Goal: Task Accomplishment & Management: Manage account settings

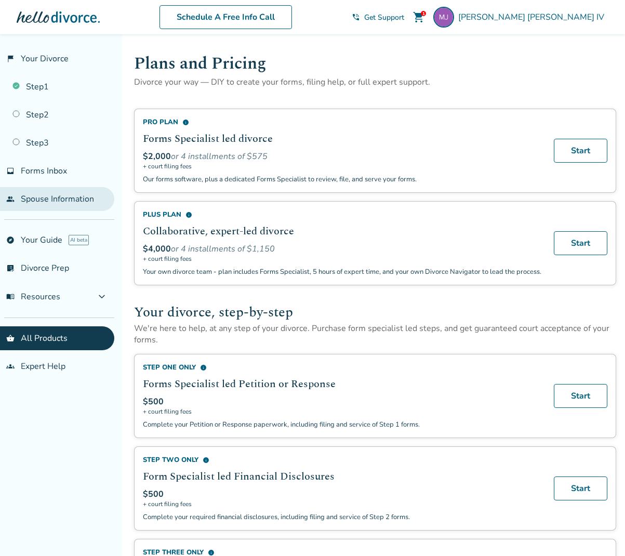
click at [44, 197] on link "people Spouse Information" at bounding box center [57, 199] width 114 height 24
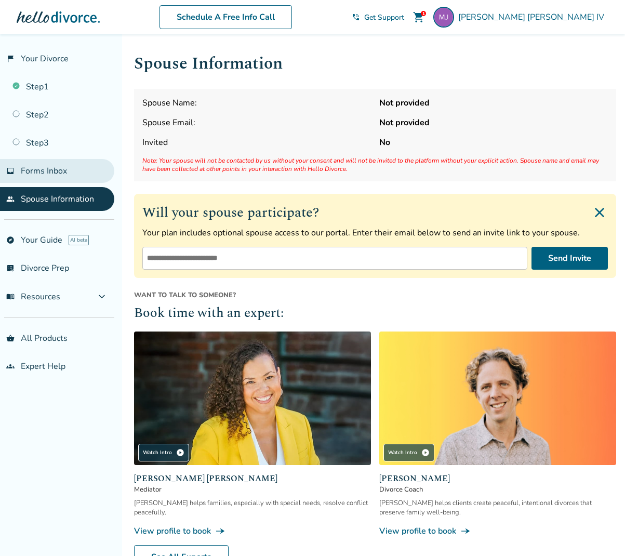
click at [39, 168] on span "Forms Inbox" at bounding box center [44, 170] width 46 height 11
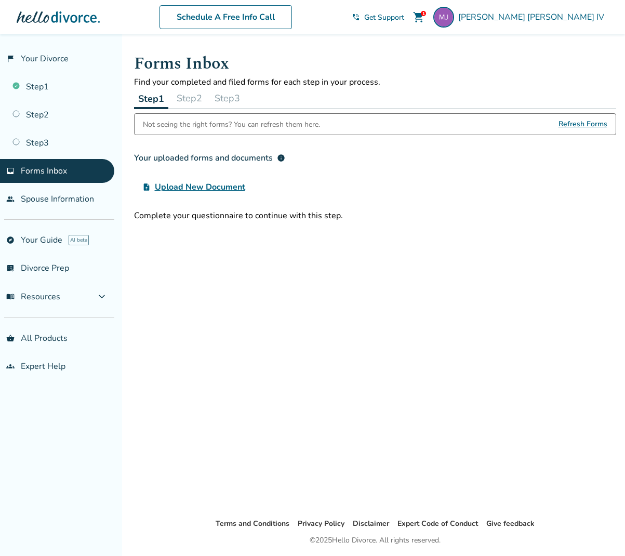
click at [149, 99] on button "Step 1" at bounding box center [151, 98] width 34 height 21
click at [232, 159] on div "Your uploaded forms and documents info" at bounding box center [209, 158] width 151 height 12
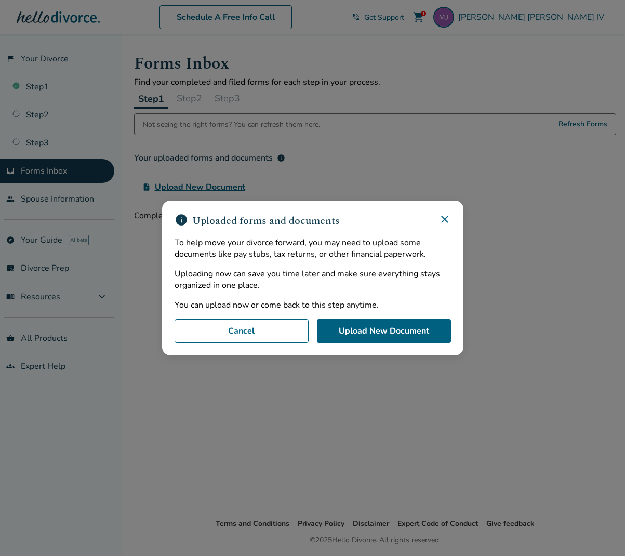
click at [446, 219] on icon at bounding box center [444, 219] width 12 height 12
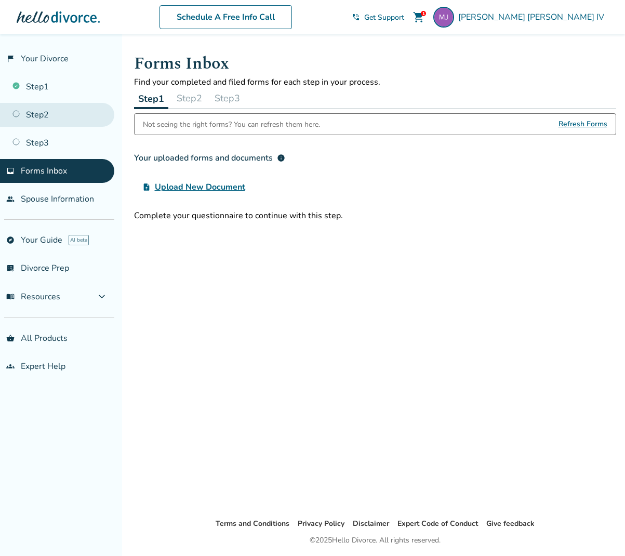
click at [36, 115] on link "Step 2" at bounding box center [57, 115] width 114 height 24
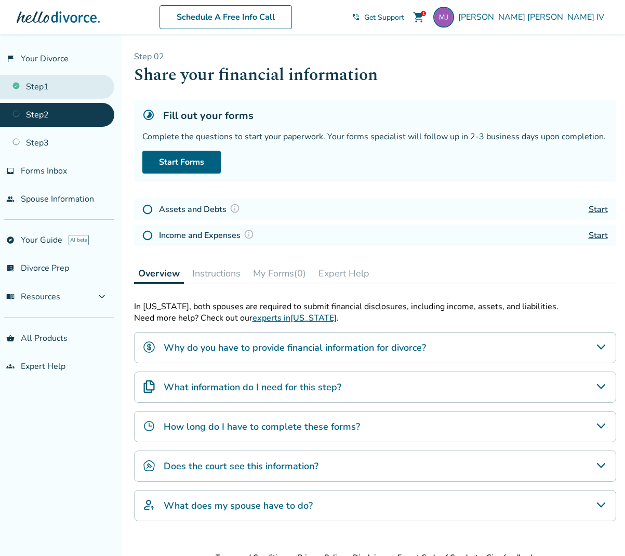
click at [41, 83] on link "Step 1" at bounding box center [57, 87] width 114 height 24
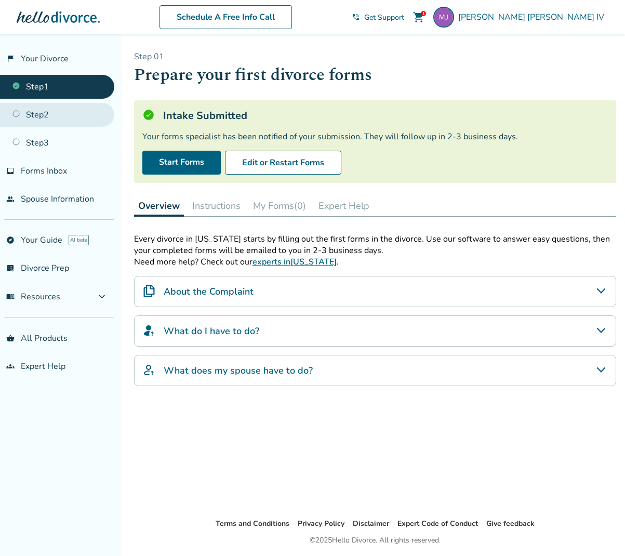
click at [41, 113] on link "Step 2" at bounding box center [57, 115] width 114 height 24
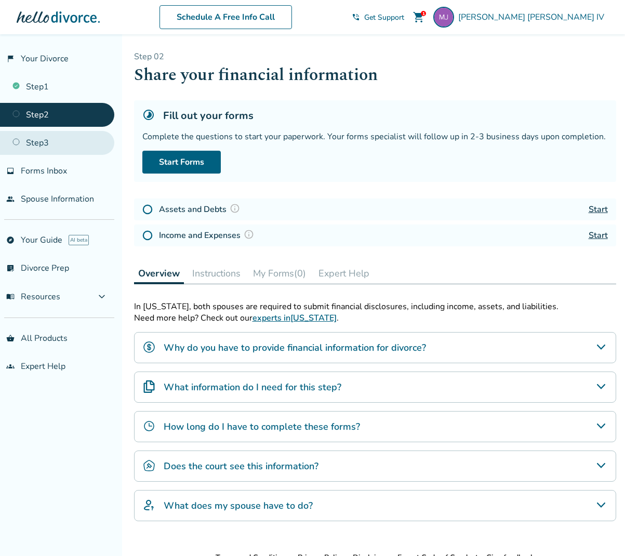
click at [39, 140] on link "Step 3" at bounding box center [57, 143] width 114 height 24
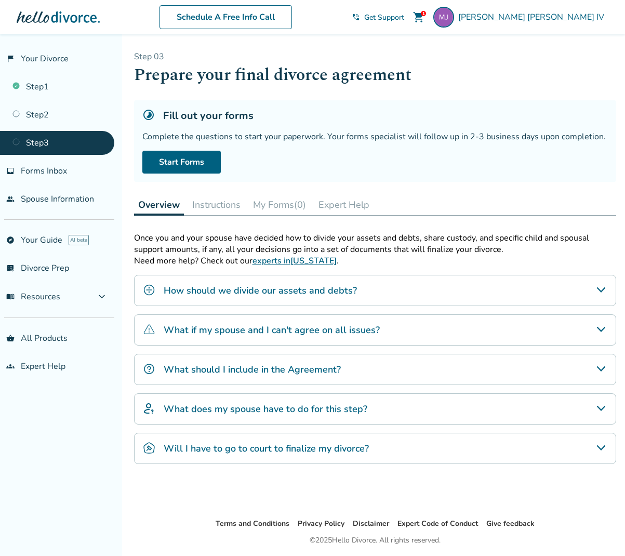
click at [601, 327] on icon "What if my spouse and I can't agree on all issues?" at bounding box center [601, 329] width 12 height 12
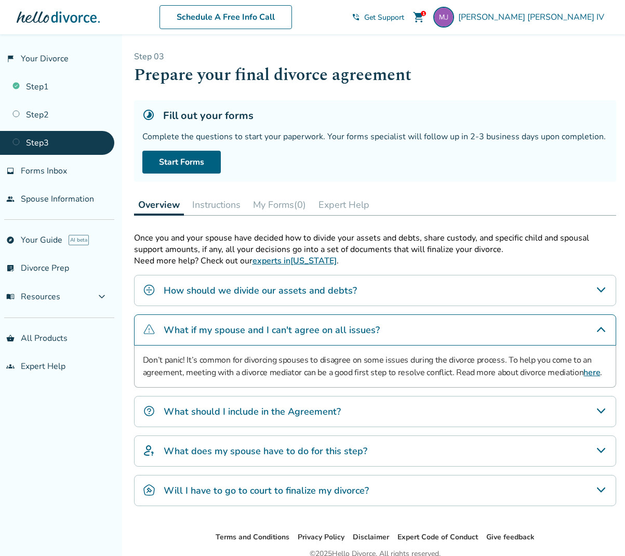
click at [601, 327] on icon "What if my spouse and I can't agree on all issues?" at bounding box center [601, 329] width 12 height 12
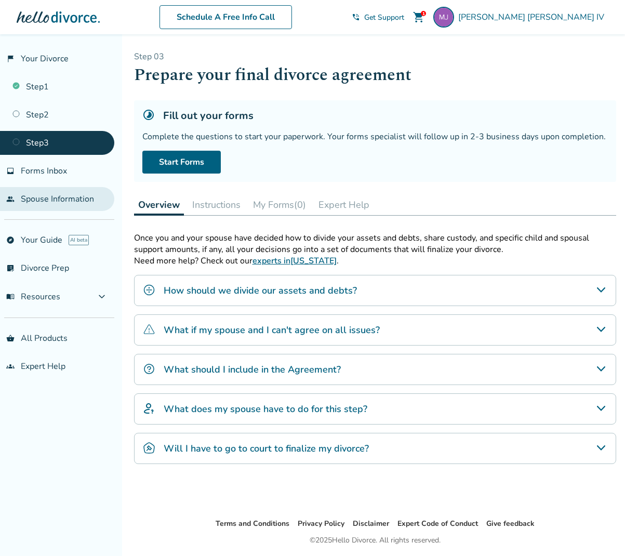
click at [37, 200] on link "people Spouse Information" at bounding box center [57, 199] width 114 height 24
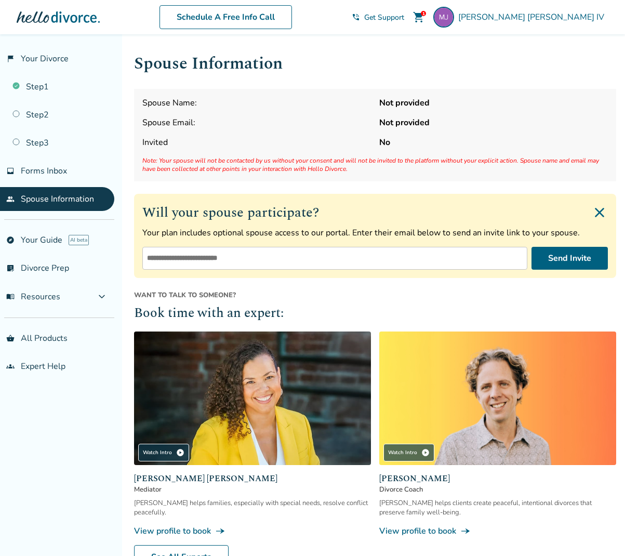
click at [195, 262] on input "email" at bounding box center [334, 258] width 385 height 23
click at [414, 112] on div "Spouse Name: Not provided Spouse Email: Not provided Invited No Note: Your spou…" at bounding box center [375, 135] width 482 height 92
click at [409, 104] on strong "Not provided" at bounding box center [493, 102] width 229 height 11
click at [50, 55] on link "flag_2 Your Divorce" at bounding box center [57, 59] width 114 height 24
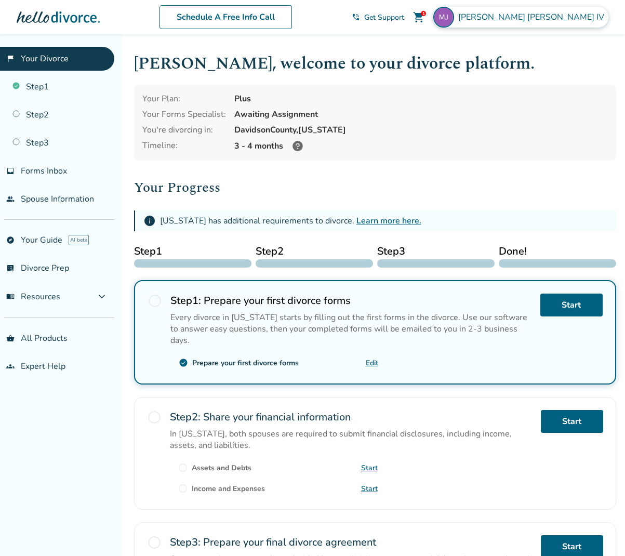
click at [548, 17] on span "[PERSON_NAME]" at bounding box center [533, 16] width 150 height 11
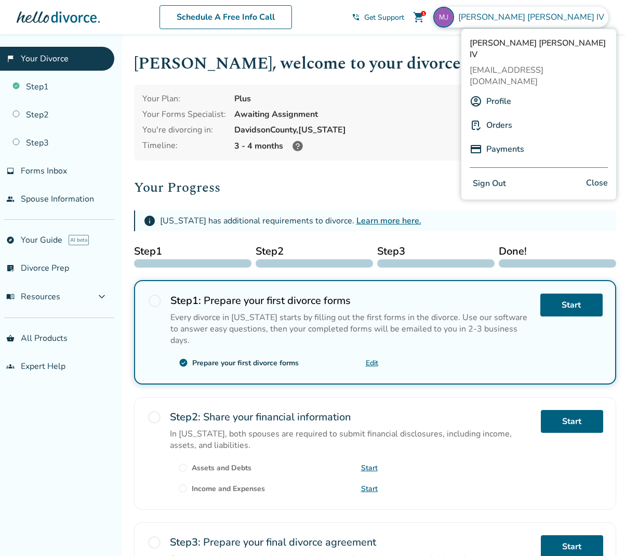
click at [500, 91] on link "Profile" at bounding box center [498, 101] width 25 height 20
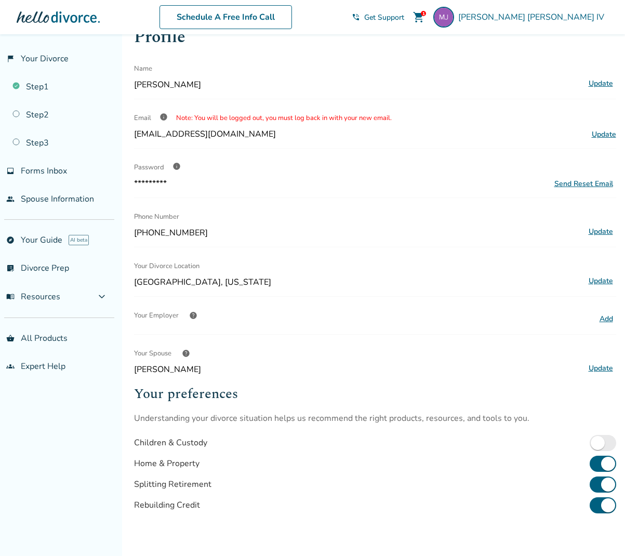
scroll to position [28, 0]
click at [606, 363] on button "Update" at bounding box center [600, 367] width 31 height 14
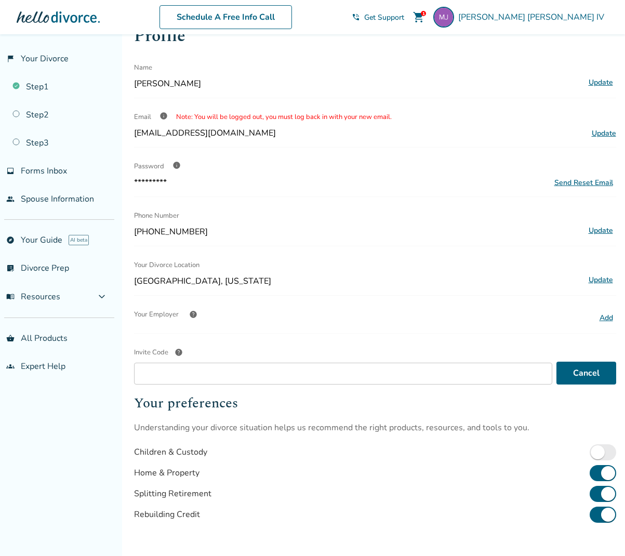
click at [337, 333] on div at bounding box center [375, 333] width 482 height 1
click at [279, 454] on div "Children & Custody" at bounding box center [375, 451] width 482 height 21
click at [585, 373] on button "Cancel" at bounding box center [586, 372] width 60 height 23
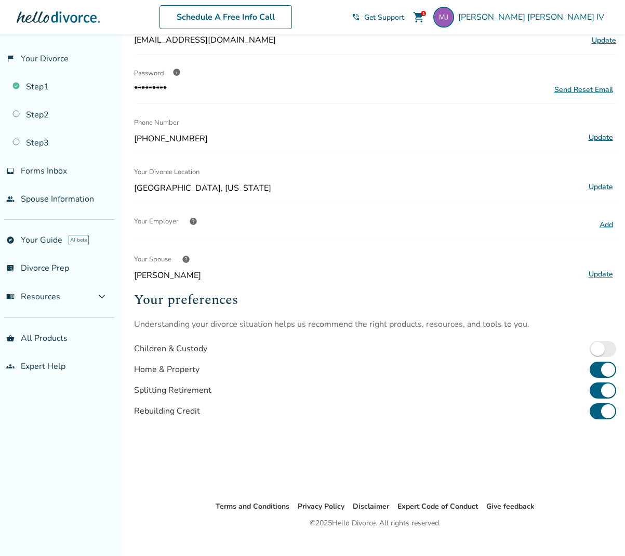
scroll to position [121, 0]
click at [45, 369] on link "groups Expert Help" at bounding box center [57, 366] width 114 height 24
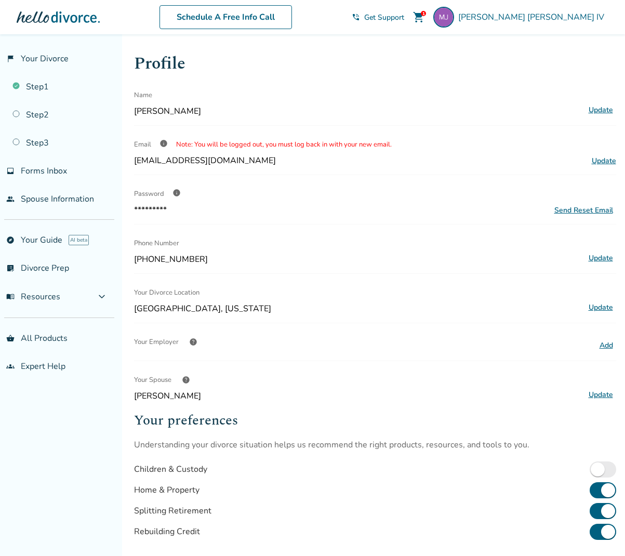
scroll to position [106, 0]
